Goal: Task Accomplishment & Management: Complete application form

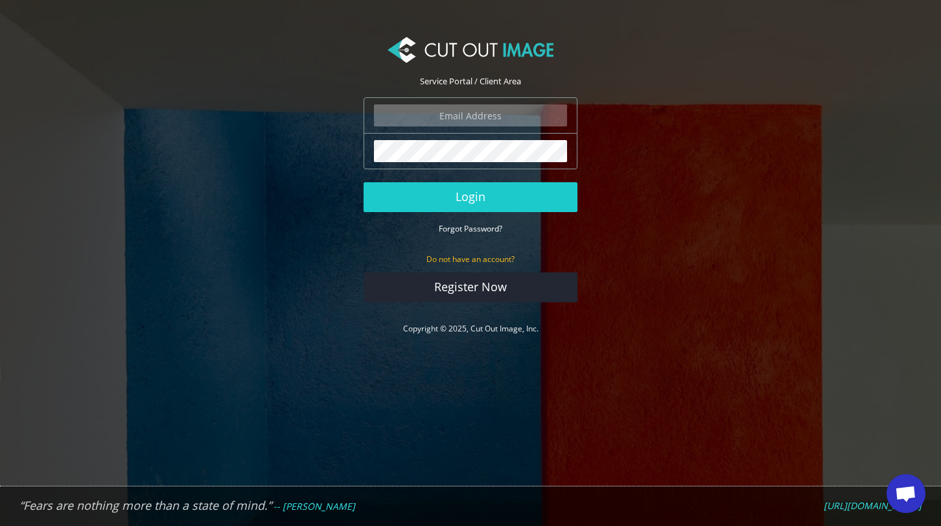
click at [433, 112] on input "email" at bounding box center [470, 115] width 193 height 22
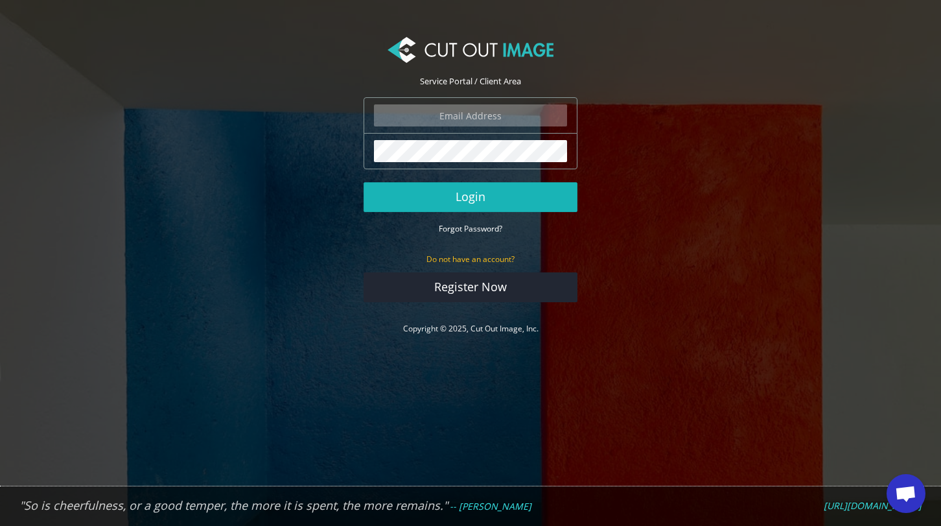
type input "studio@eye-catch.net"
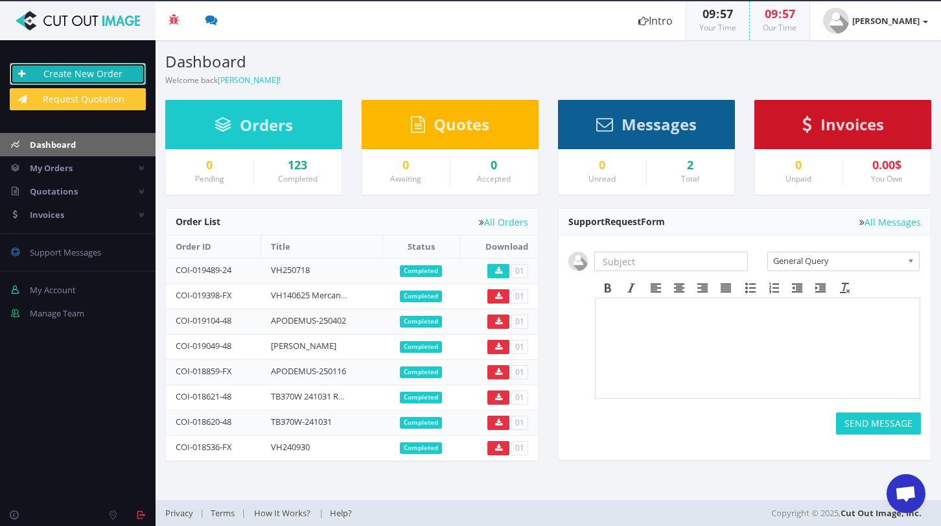
click at [111, 67] on link "Create New Order" at bounding box center [78, 74] width 136 height 22
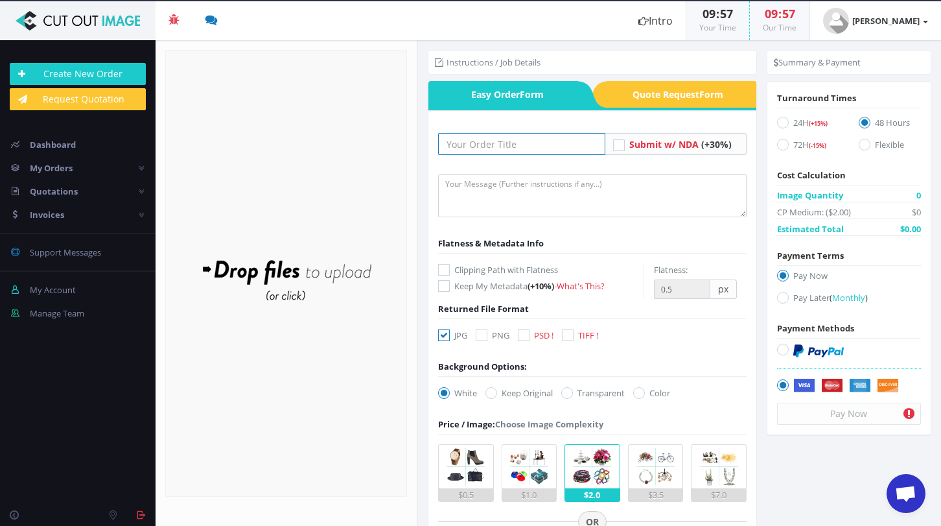
click at [462, 146] on input "text" at bounding box center [521, 144] width 167 height 22
paste input "VH250918"
type input "VH250918"
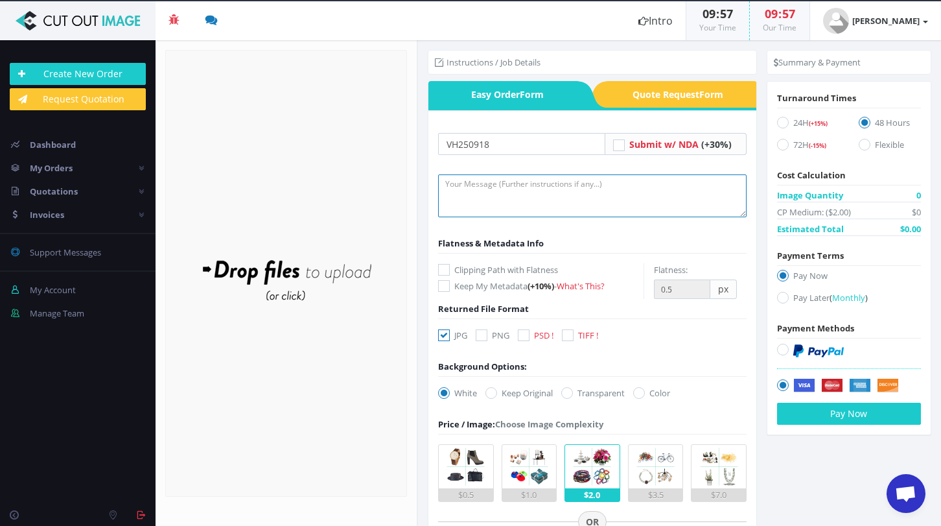
click at [482, 183] on textarea at bounding box center [592, 195] width 309 height 43
type textarea "please do not forget to clippath the windows, thganks!"
click at [445, 267] on icon at bounding box center [444, 270] width 12 height 12
click at [445, 267] on input "Clipping Path with Flatness" at bounding box center [445, 270] width 8 height 8
checkbox input "true"
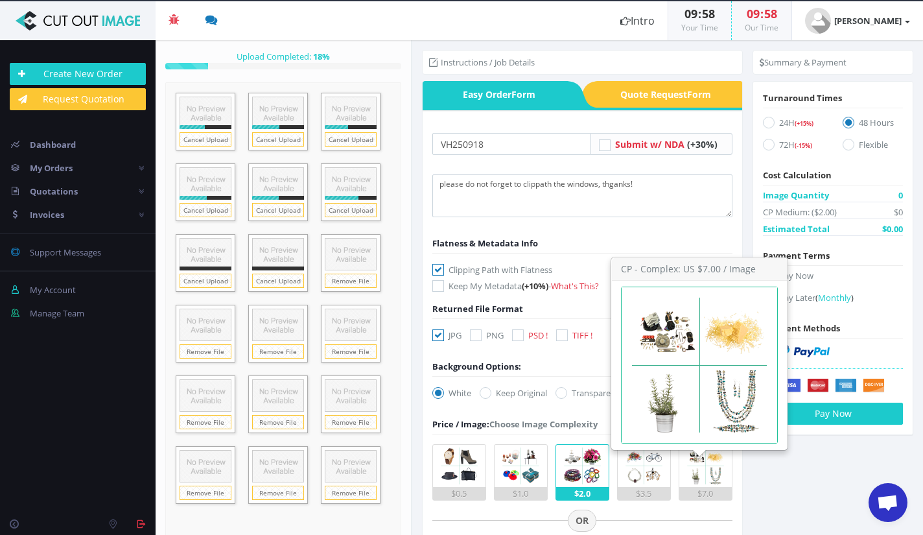
click at [704, 463] on img at bounding box center [706, 466] width 42 height 42
click at [0, 0] on input "$7.0" at bounding box center [0, 0] width 0 height 0
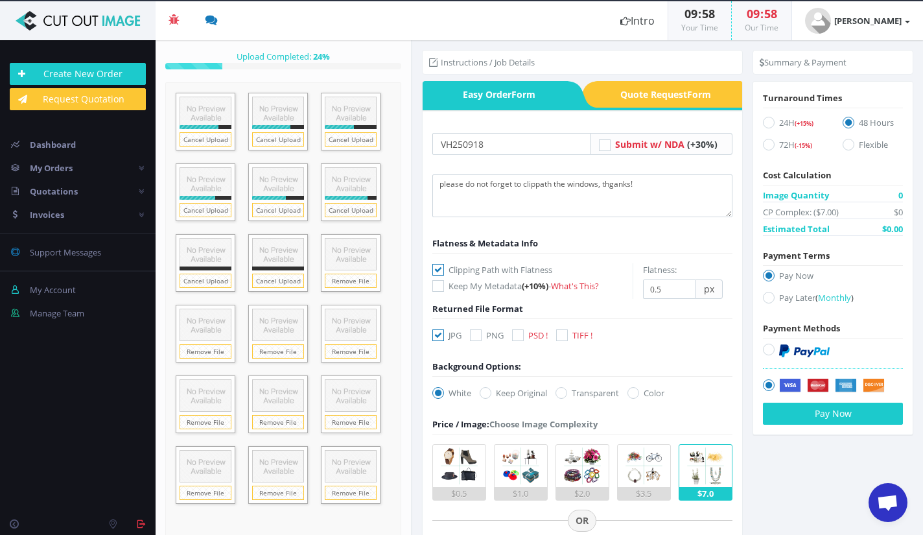
click at [766, 299] on icon at bounding box center [769, 298] width 12 height 12
click at [766, 299] on input "Pay Later ( Monthly )" at bounding box center [770, 298] width 8 height 8
radio input "true"
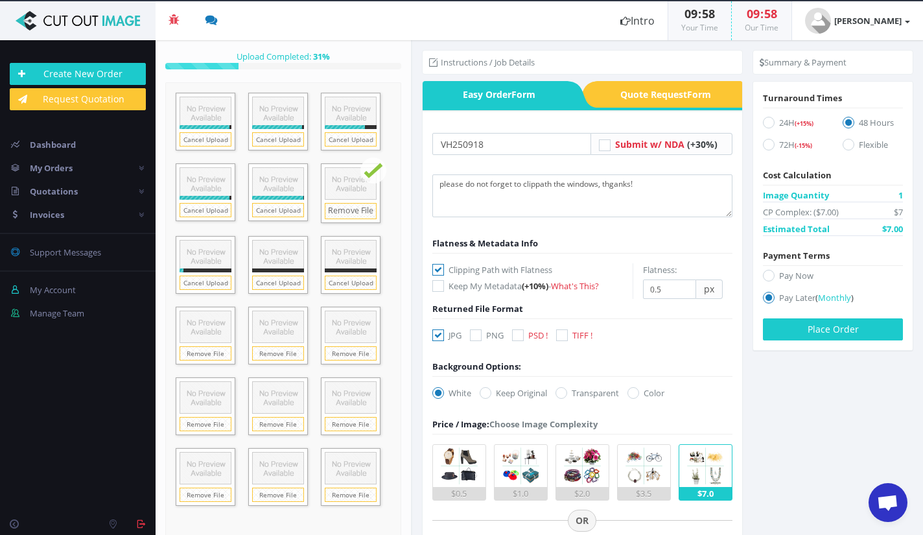
click at [486, 391] on icon at bounding box center [486, 393] width 12 height 12
click at [486, 391] on input "Keep Original" at bounding box center [487, 393] width 8 height 8
radio input "true"
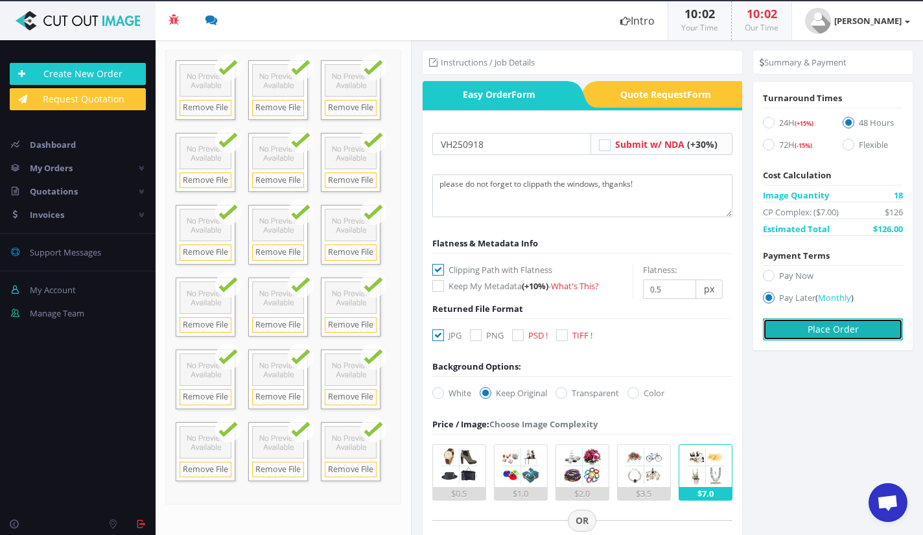
click at [843, 331] on button "Place Order" at bounding box center [833, 329] width 140 height 22
